Goal: Task Accomplishment & Management: Manage account settings

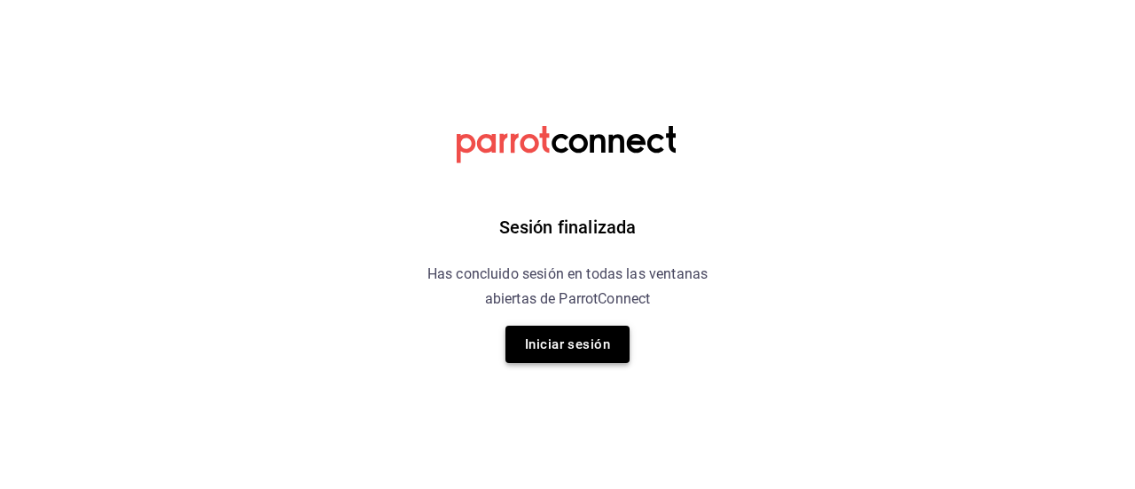
click at [570, 347] on button "Iniciar sesión" at bounding box center [567, 343] width 124 height 37
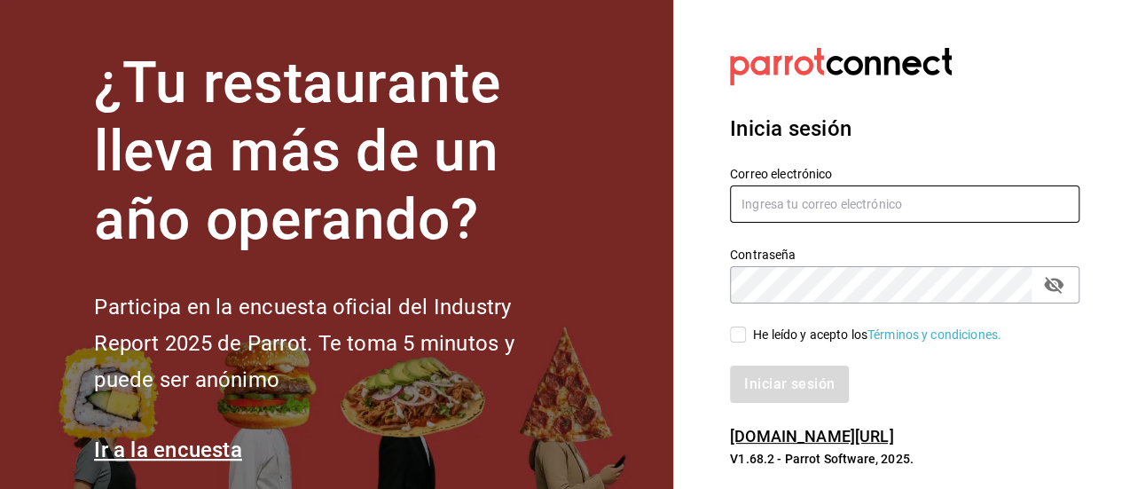
click at [848, 209] on input "text" at bounding box center [904, 203] width 349 height 37
type input "[EMAIL_ADDRESS][DOMAIN_NAME]"
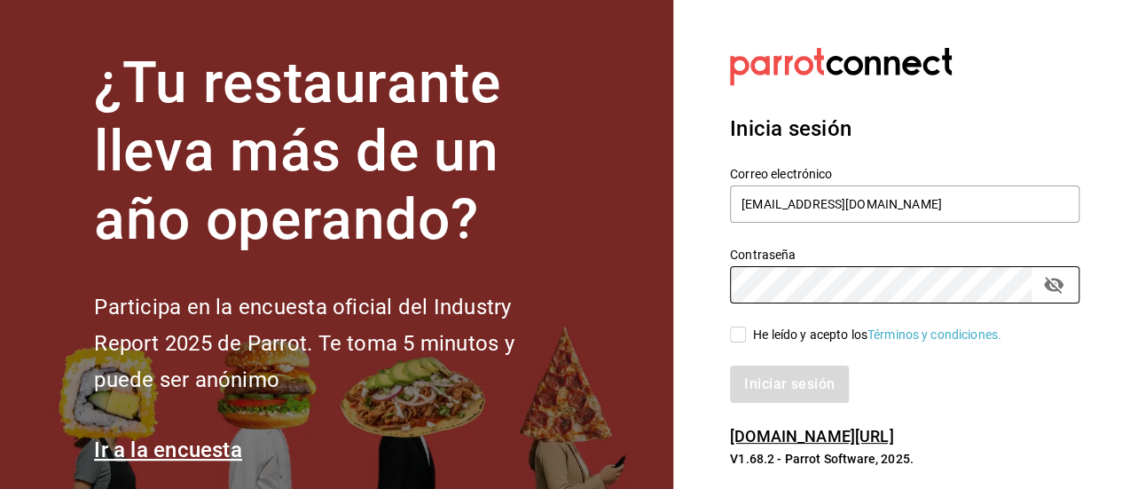
click at [741, 332] on input "He leído y acepto los Términos y condiciones." at bounding box center [738, 334] width 16 height 16
checkbox input "true"
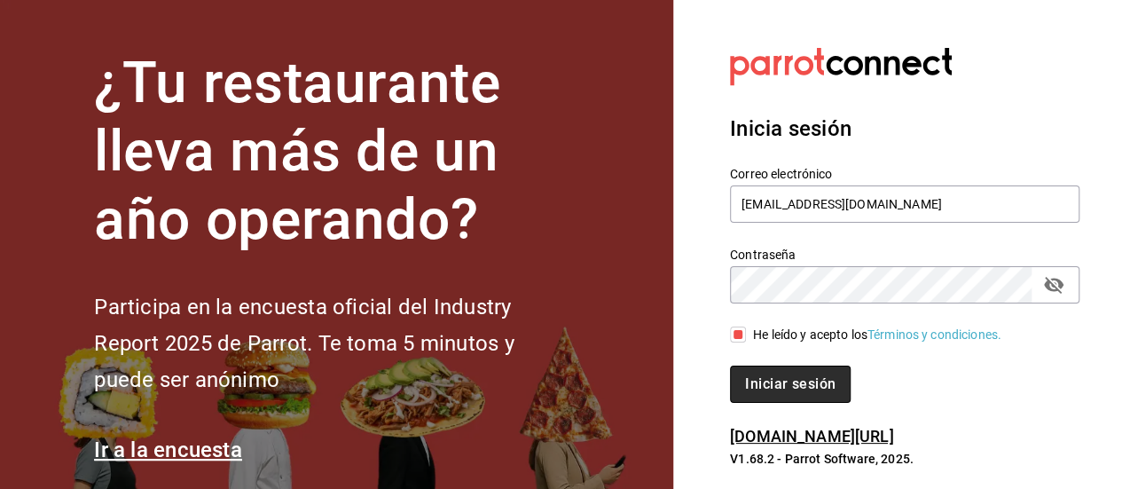
click at [763, 372] on button "Iniciar sesión" at bounding box center [790, 383] width 121 height 37
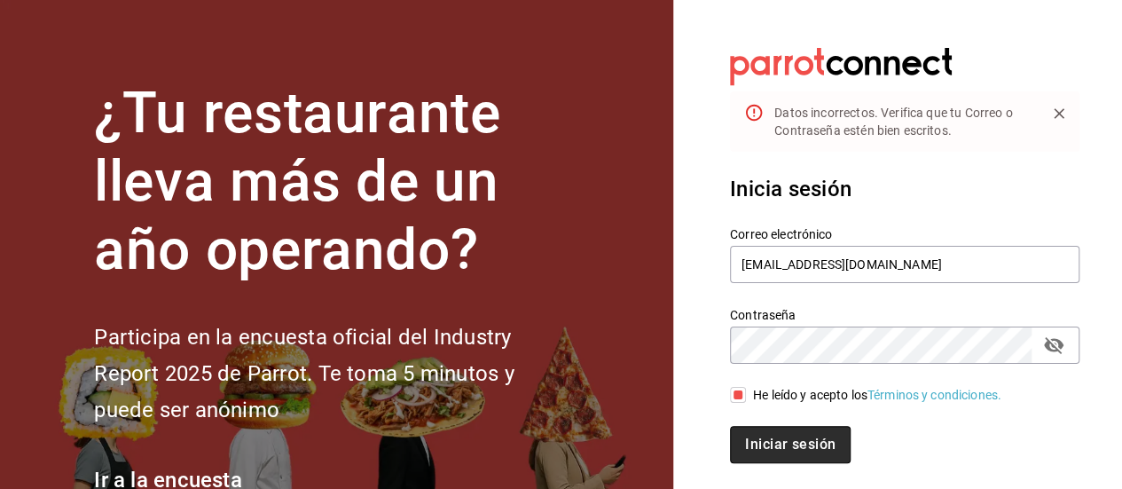
click at [809, 443] on button "Iniciar sesión" at bounding box center [790, 444] width 121 height 37
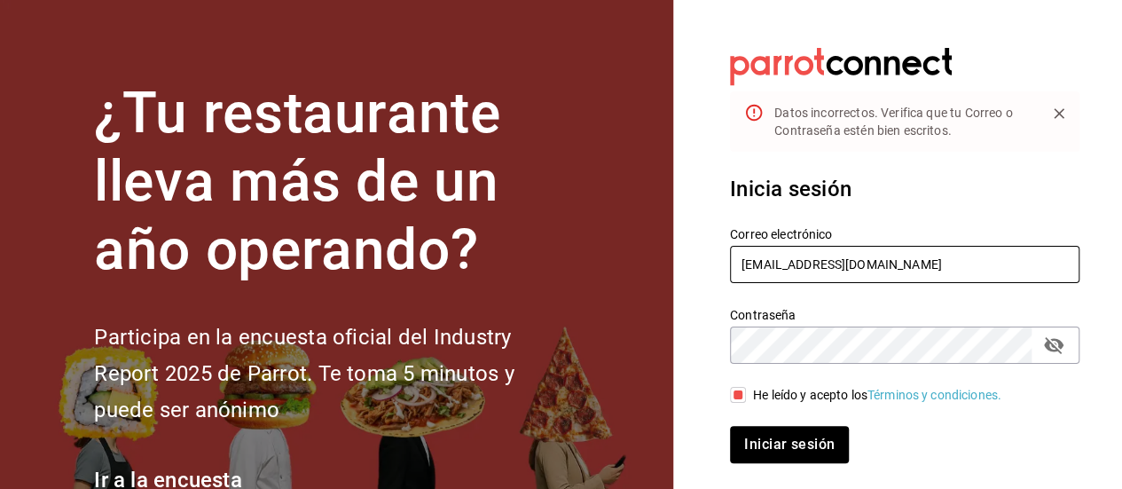
click at [877, 263] on input "dayannajimennez@gmai.com" at bounding box center [904, 264] width 349 height 37
type input "dayannajimennez@gmail.com"
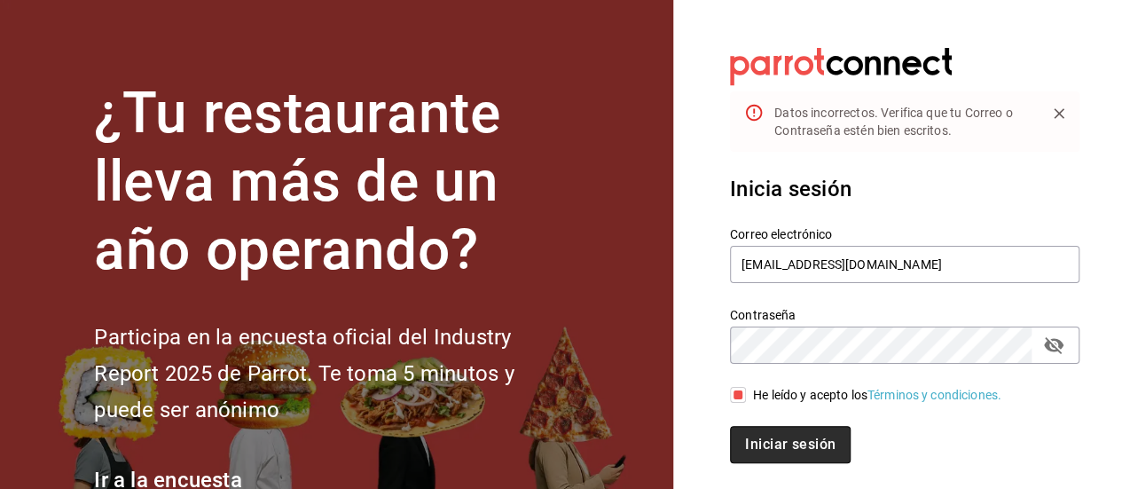
click at [807, 451] on button "Iniciar sesión" at bounding box center [790, 444] width 121 height 37
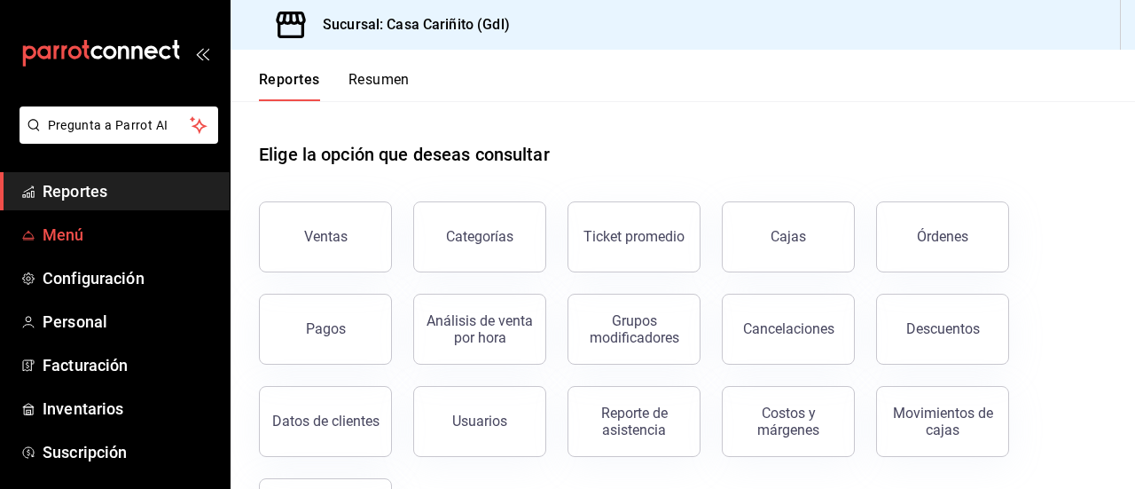
click at [74, 228] on span "Menú" at bounding box center [129, 235] width 173 height 24
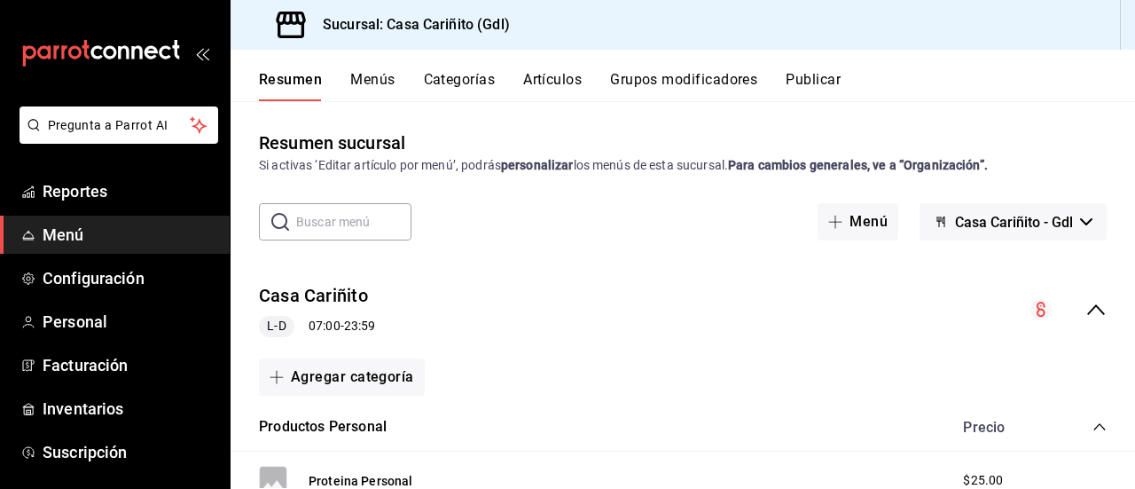
click at [375, 82] on button "Menús" at bounding box center [372, 86] width 44 height 30
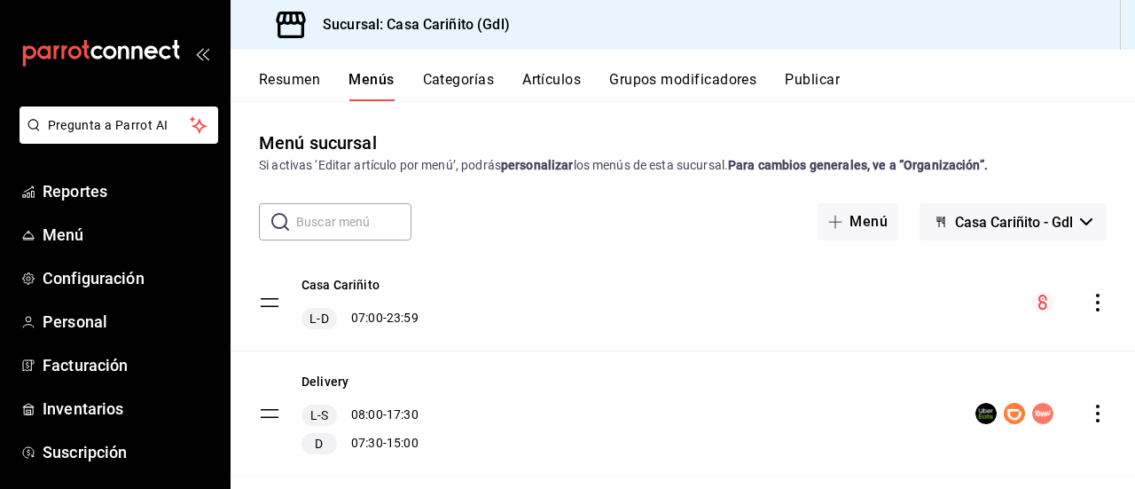
click at [462, 80] on button "Categorías" at bounding box center [459, 86] width 72 height 30
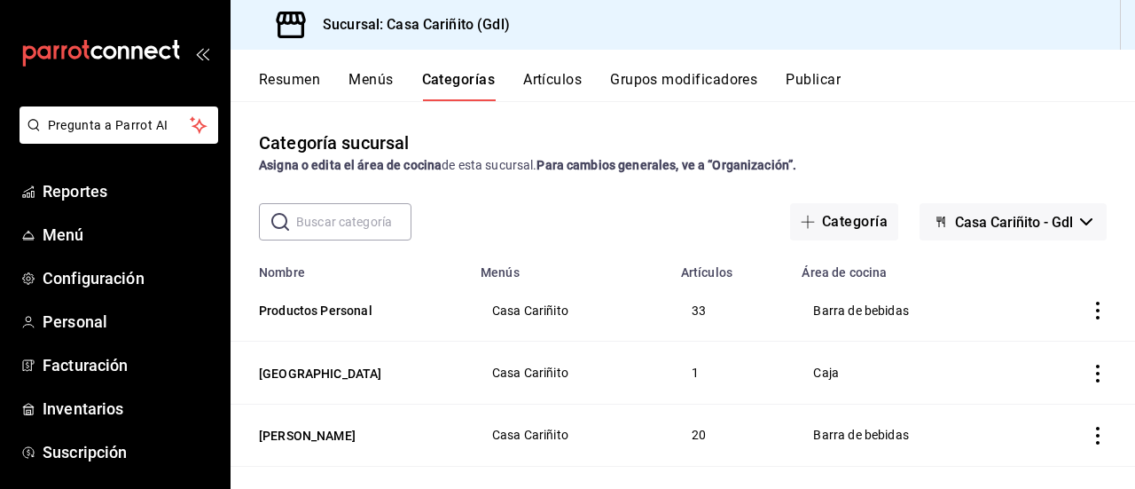
click at [565, 83] on button "Artículos" at bounding box center [552, 86] width 59 height 30
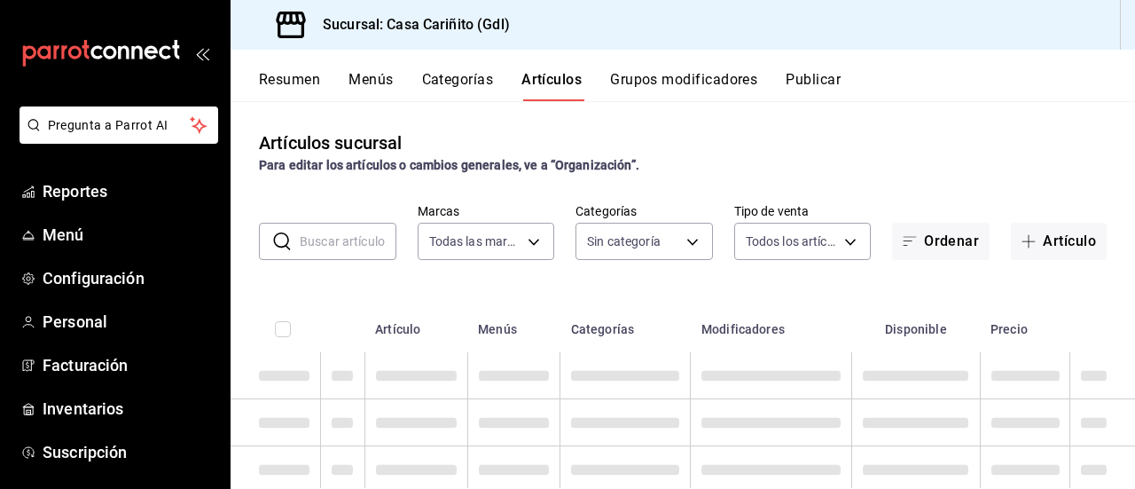
type input "8947f16a-b59e-47e0-855d-71f6ff839714"
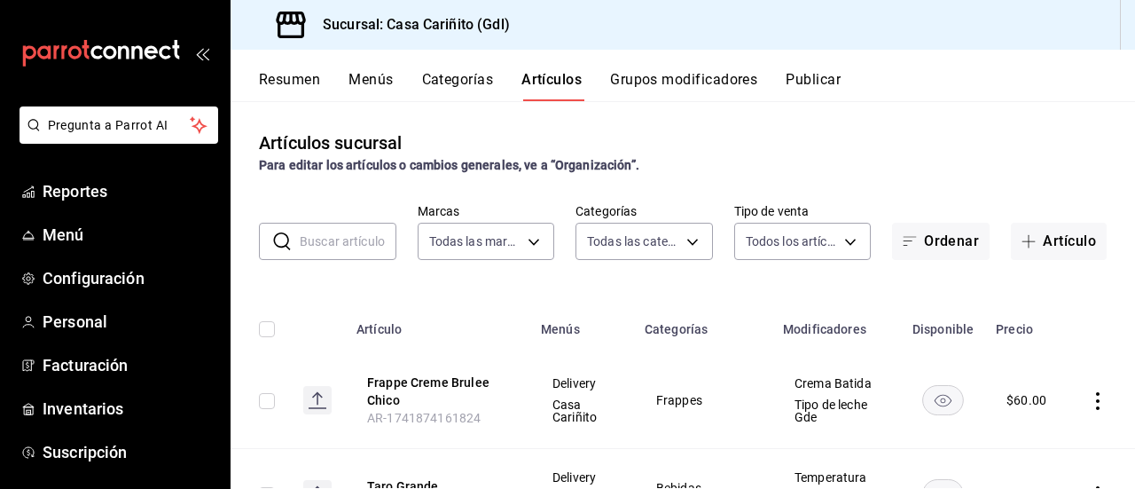
type input "efc4eb47-0b31-42d6-8e90-e60e2c0c5fbd,119168ad-5666-4e12-b5e0-b6859d94c33e,3672a…"
click at [278, 78] on button "Resumen" at bounding box center [289, 86] width 61 height 30
